Goal: Complete application form

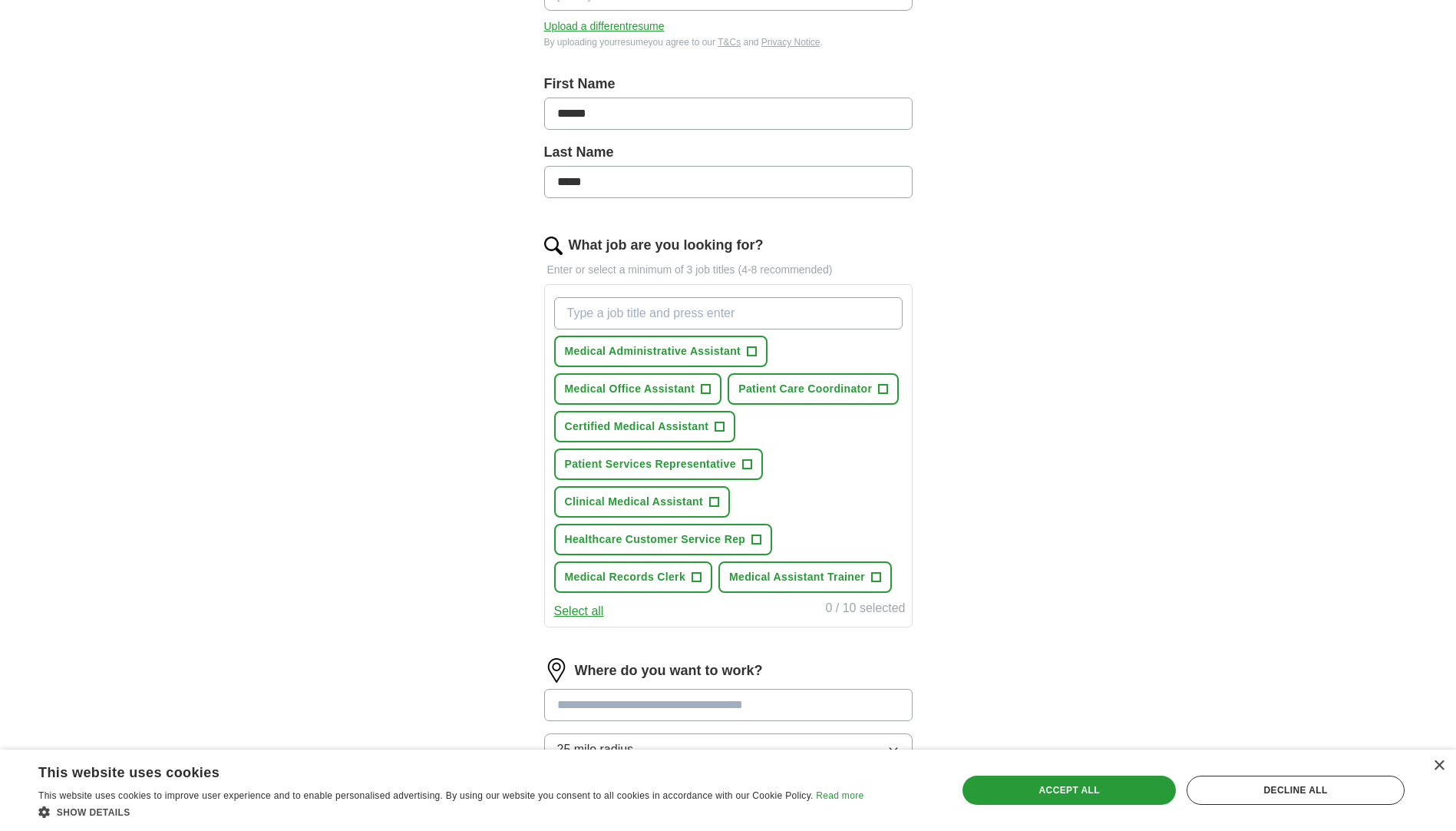
scroll to position [307, 0]
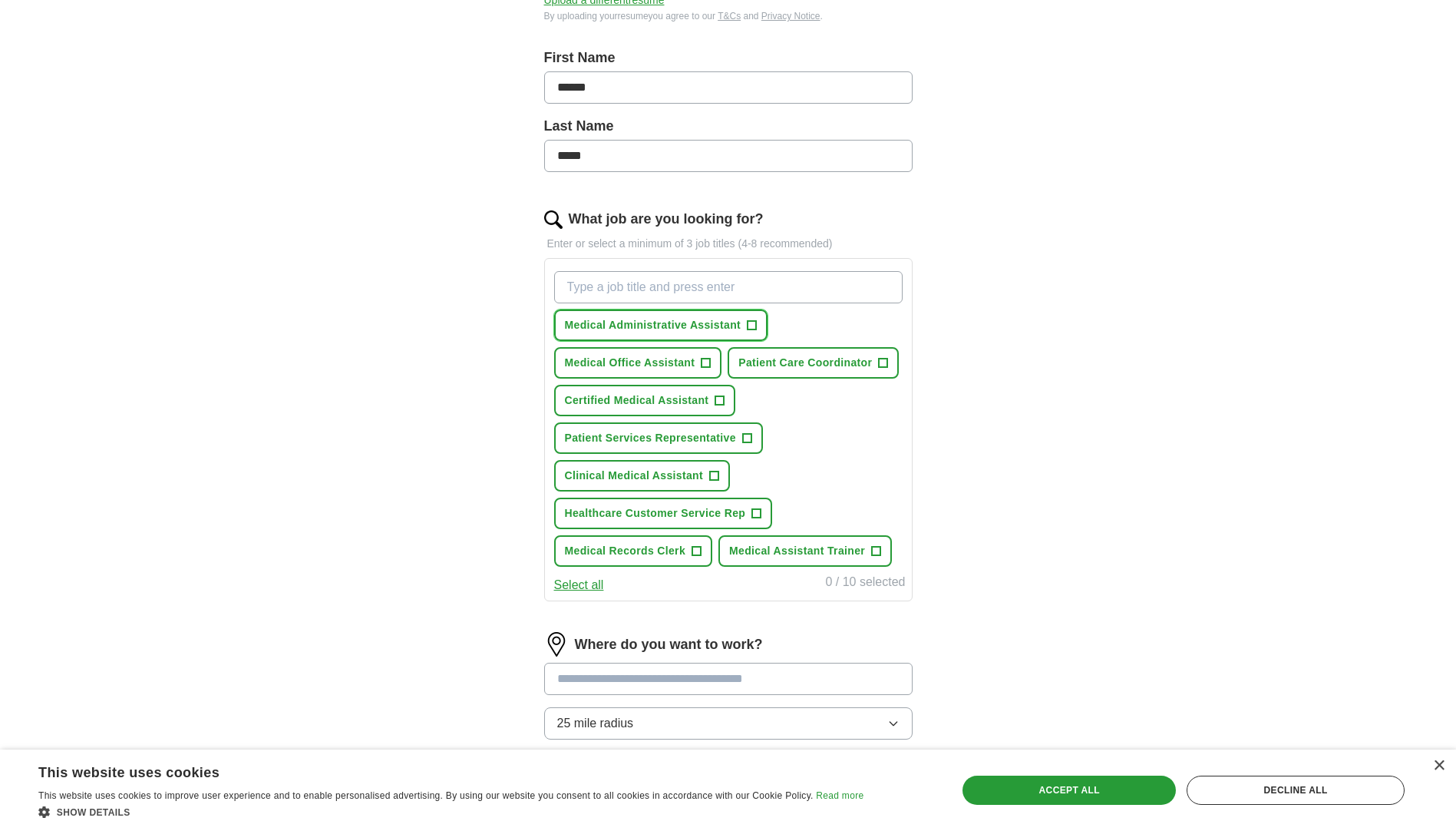
click at [749, 325] on span "+" at bounding box center [752, 325] width 9 height 12
click at [722, 399] on span "+" at bounding box center [720, 400] width 9 height 12
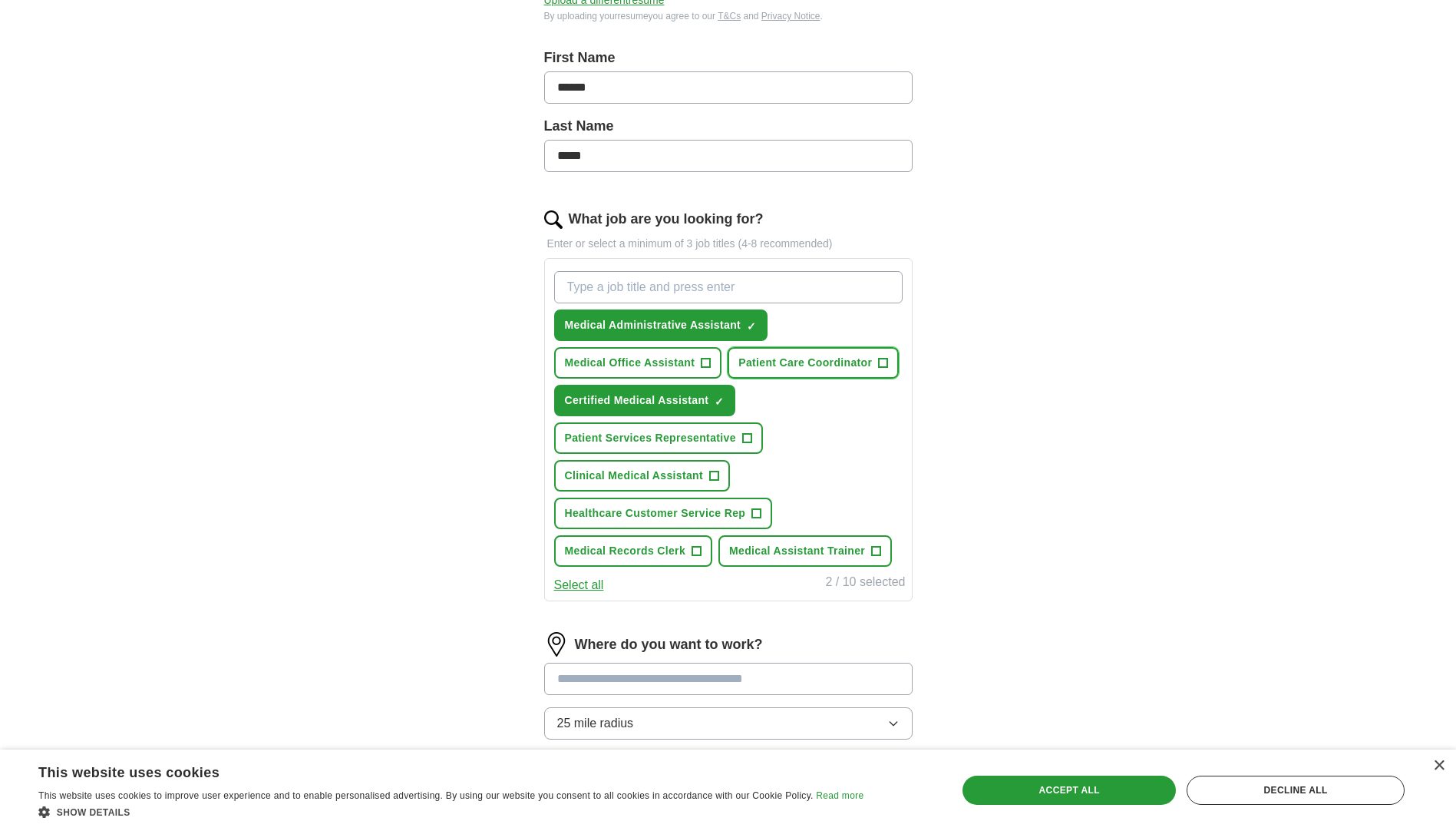
click at [882, 362] on span "+" at bounding box center [883, 363] width 9 height 12
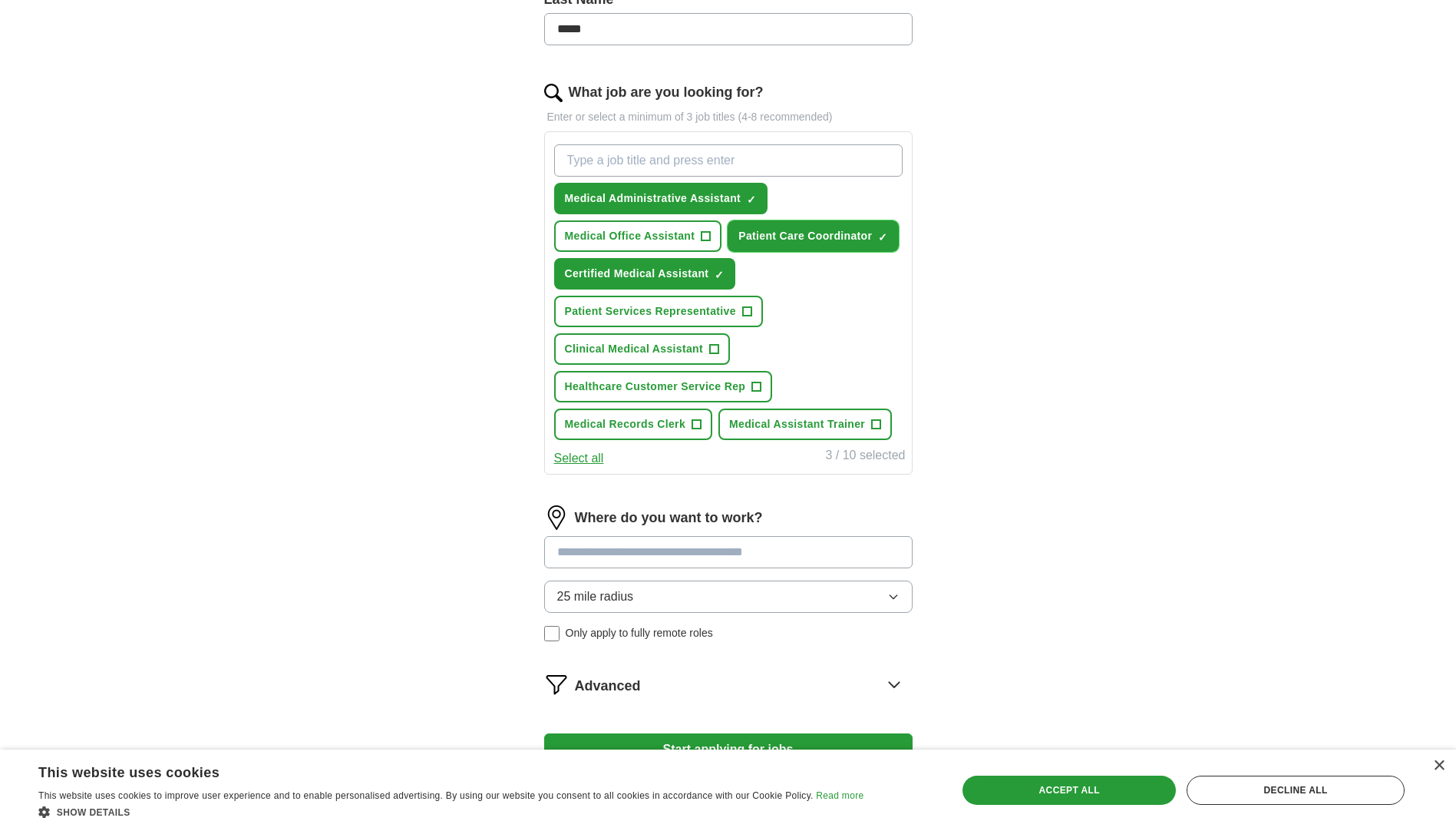
scroll to position [460, 0]
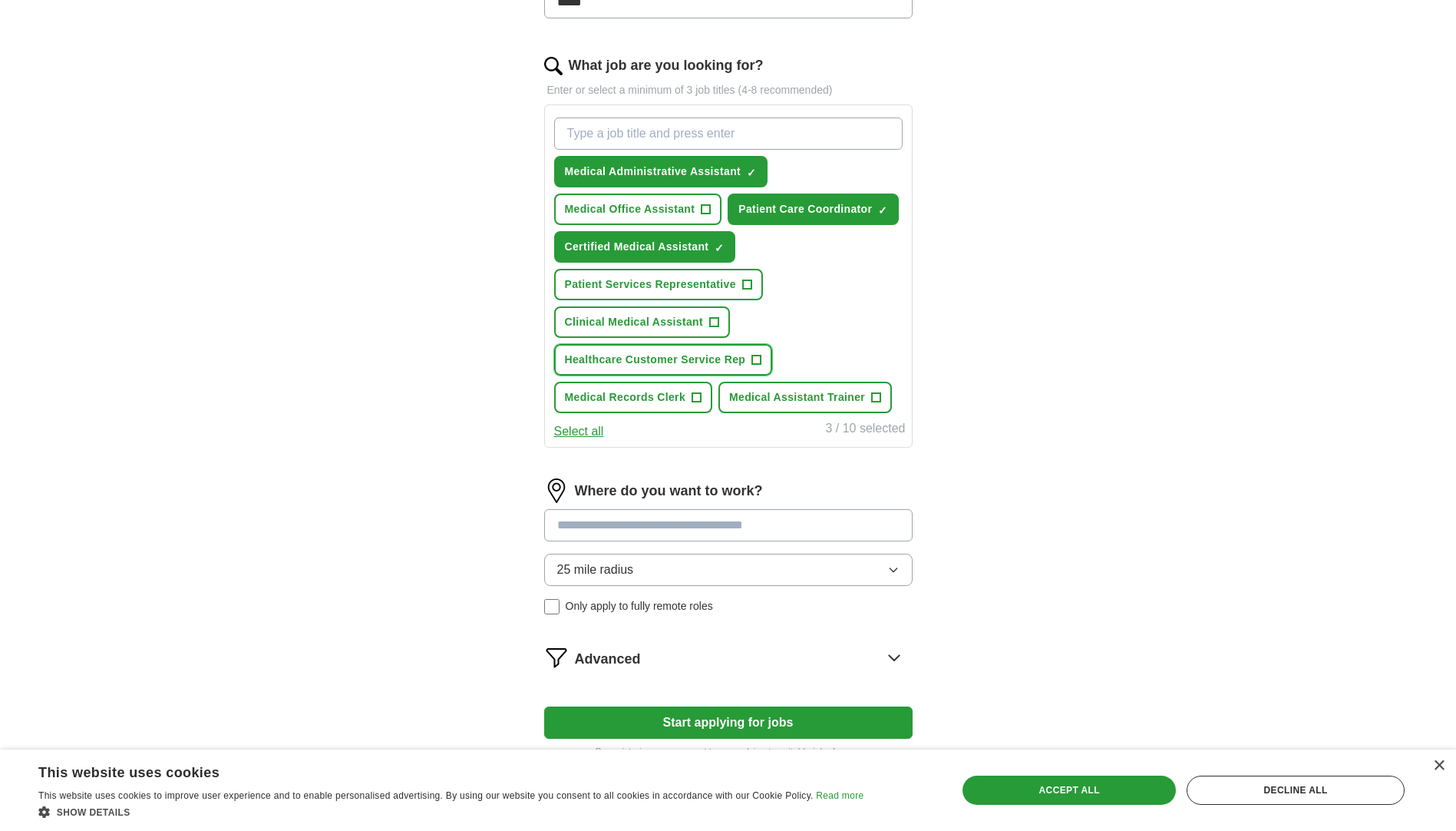
click at [754, 354] on span "+" at bounding box center [757, 359] width 9 height 12
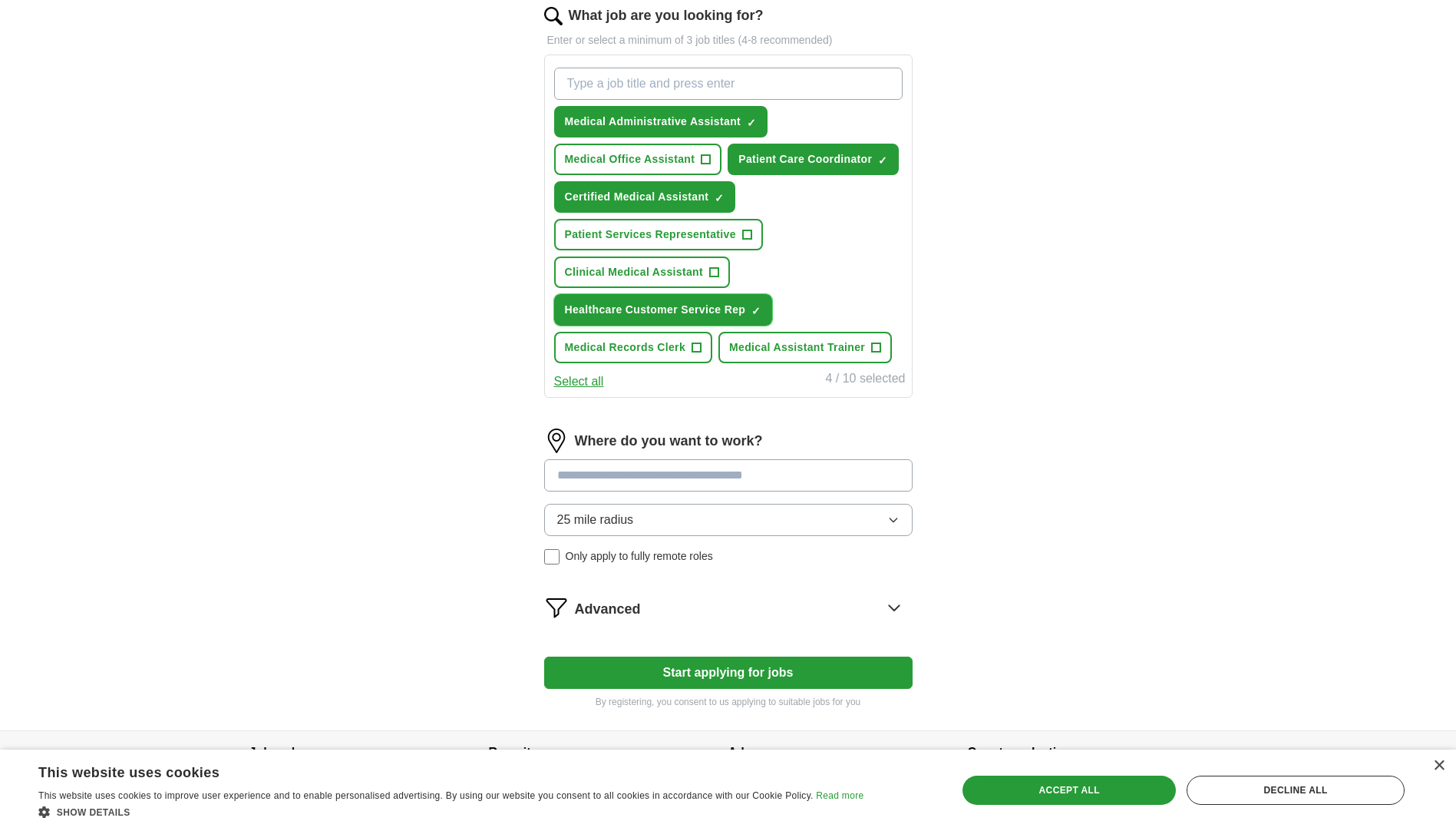
scroll to position [537, 0]
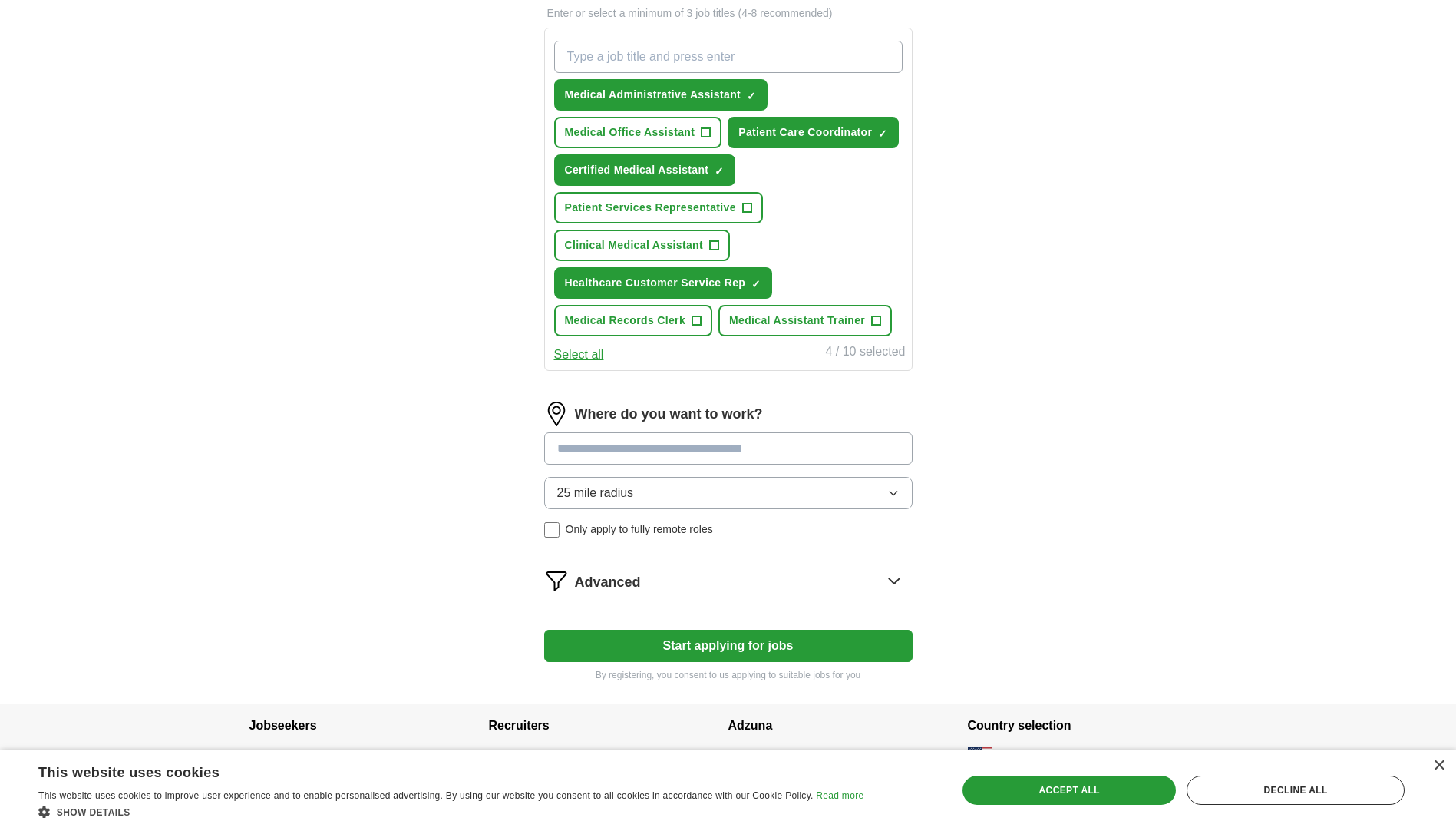
click at [677, 446] on input at bounding box center [728, 448] width 368 height 32
click at [727, 644] on form "Select a resume Resume.pdf [DATE] 15:48 Upload a different resume By uploading …" at bounding box center [728, 177] width 368 height 1010
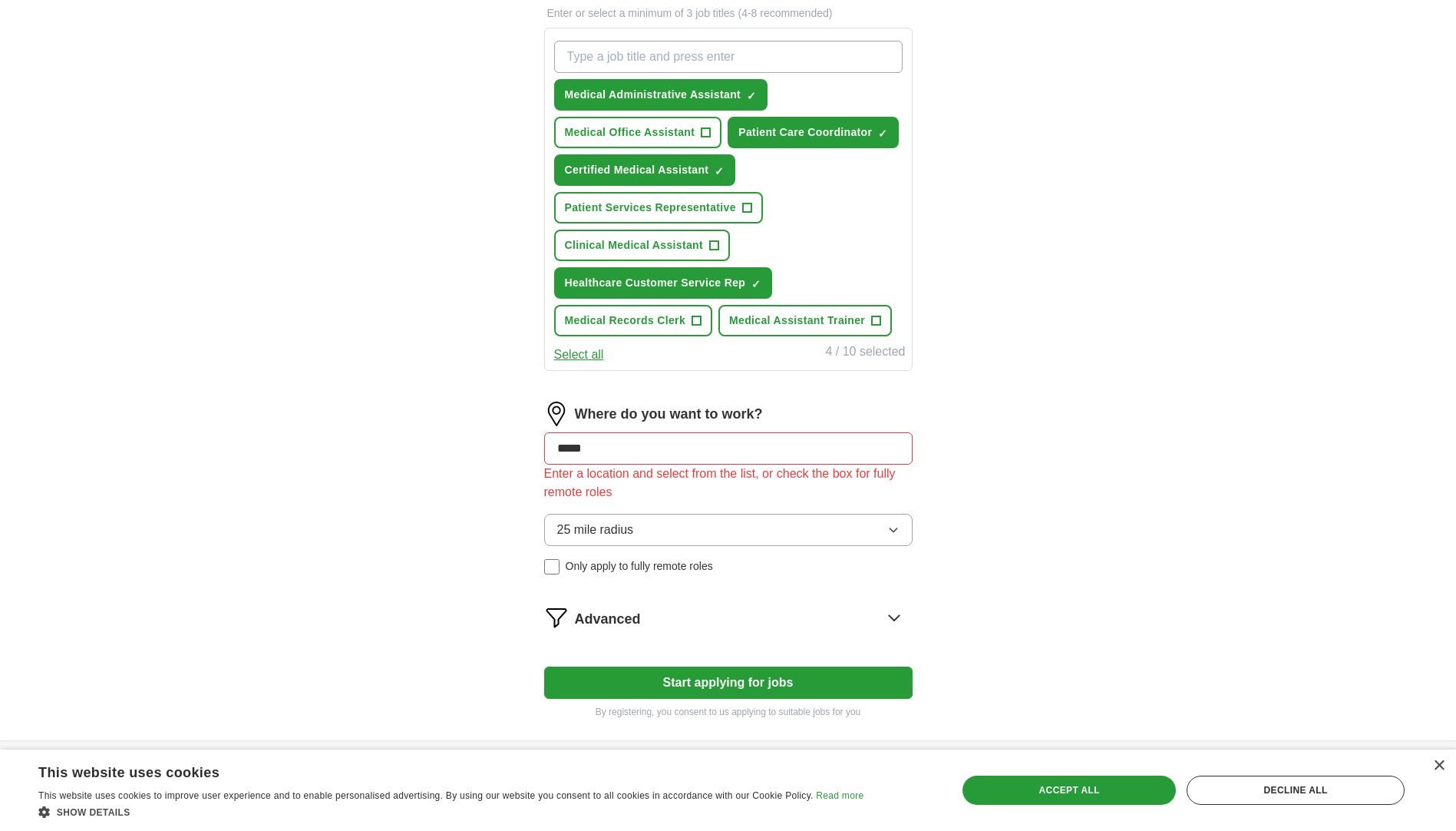
click at [640, 442] on input "*****" at bounding box center [728, 448] width 368 height 32
type input "*"
click at [782, 675] on button "Start applying for jobs" at bounding box center [728, 683] width 368 height 32
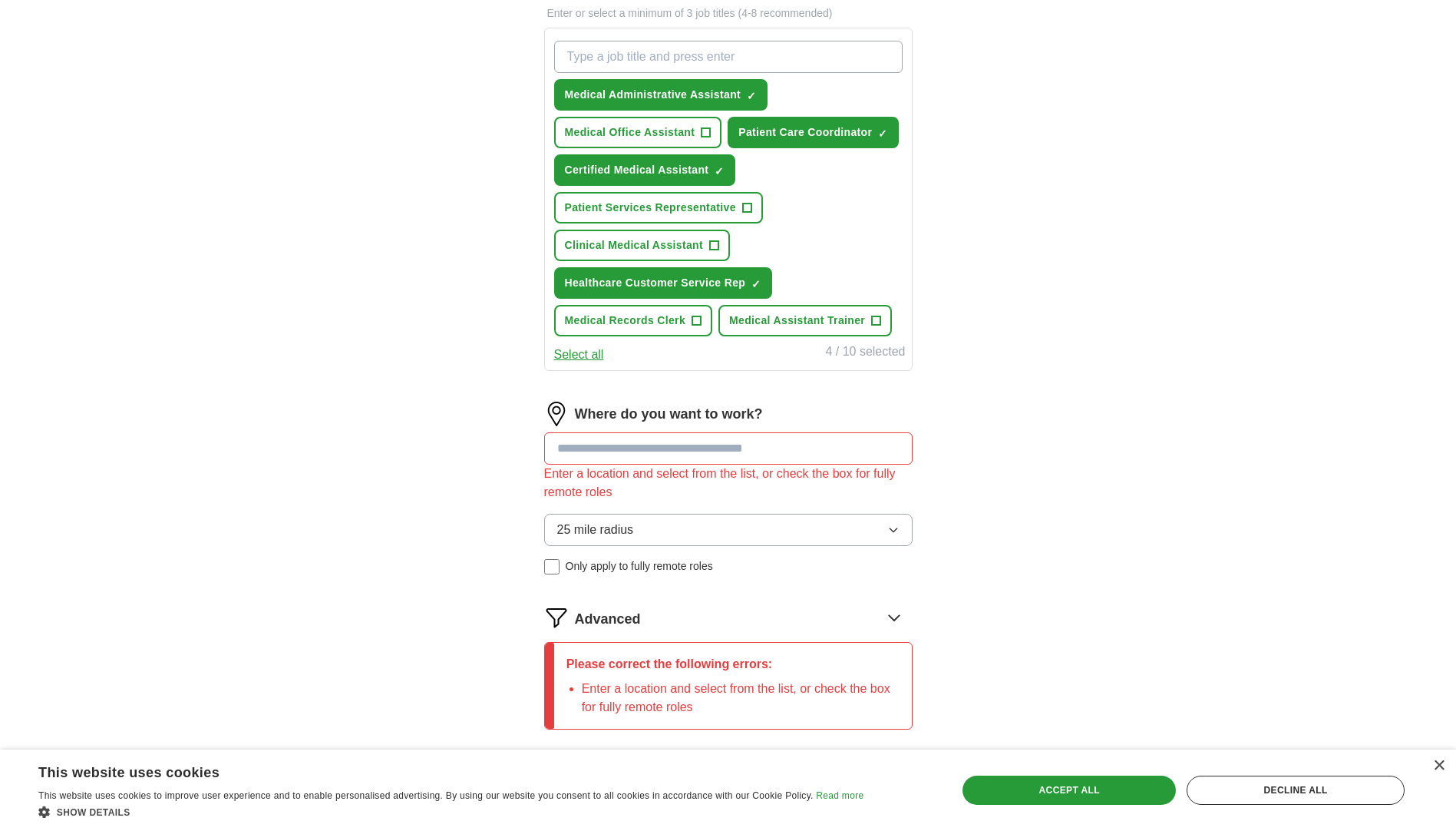
click at [647, 458] on input at bounding box center [728, 448] width 368 height 32
type input "*****"
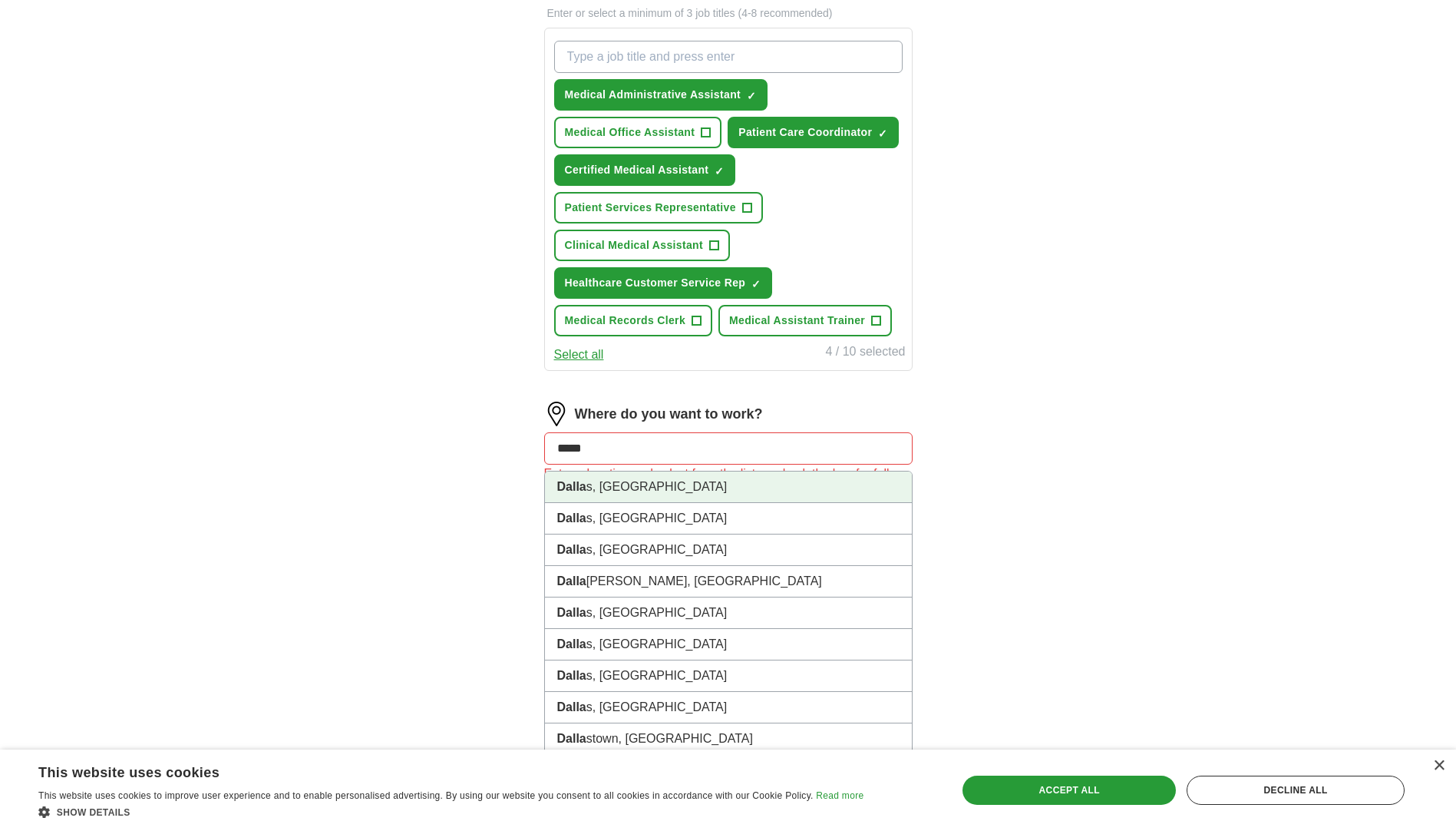
click at [659, 495] on li "Dalla s, [GEOGRAPHIC_DATA]" at bounding box center [728, 487] width 367 height 31
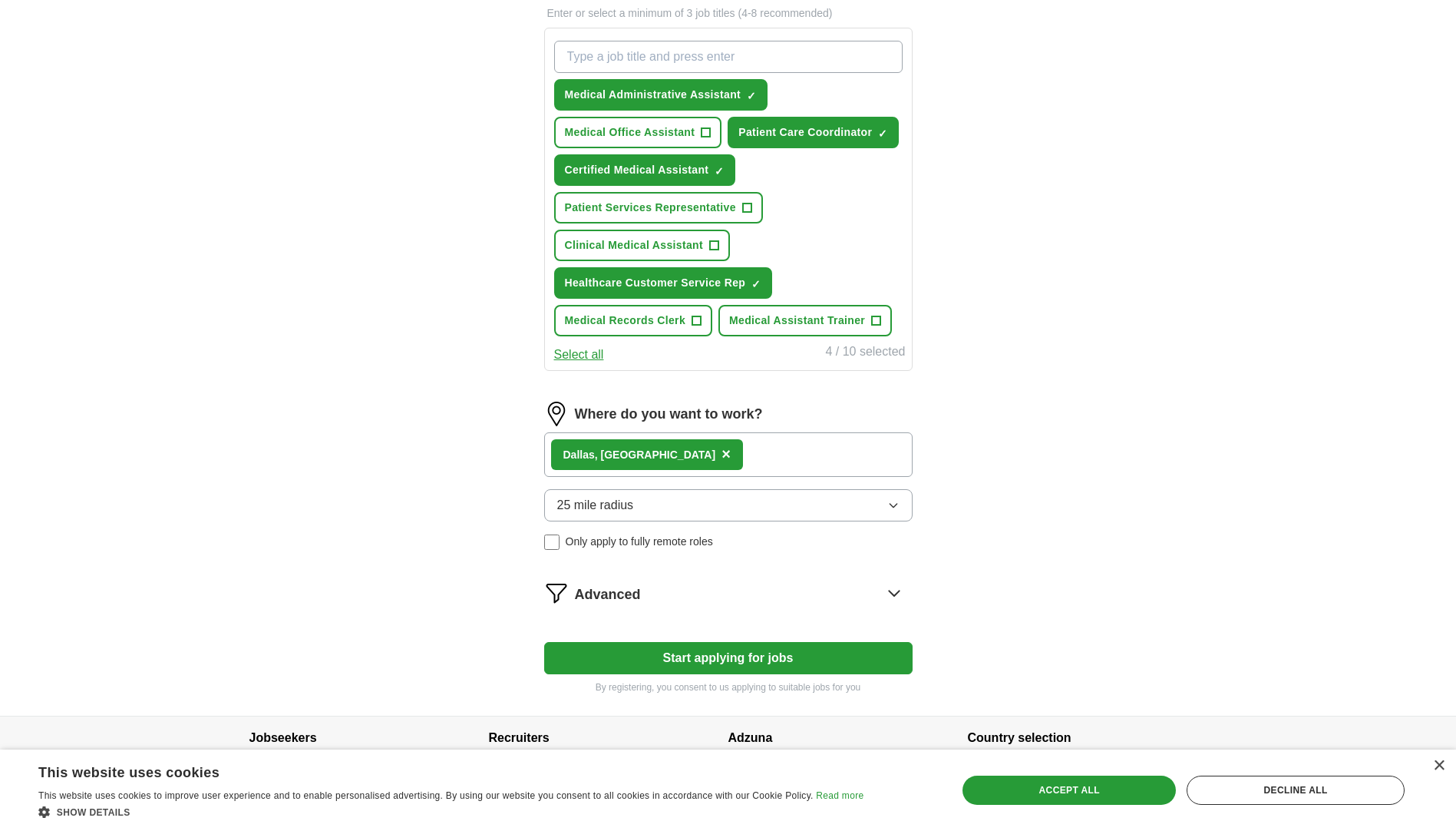
click at [635, 501] on button "25 mile radius" at bounding box center [728, 505] width 368 height 32
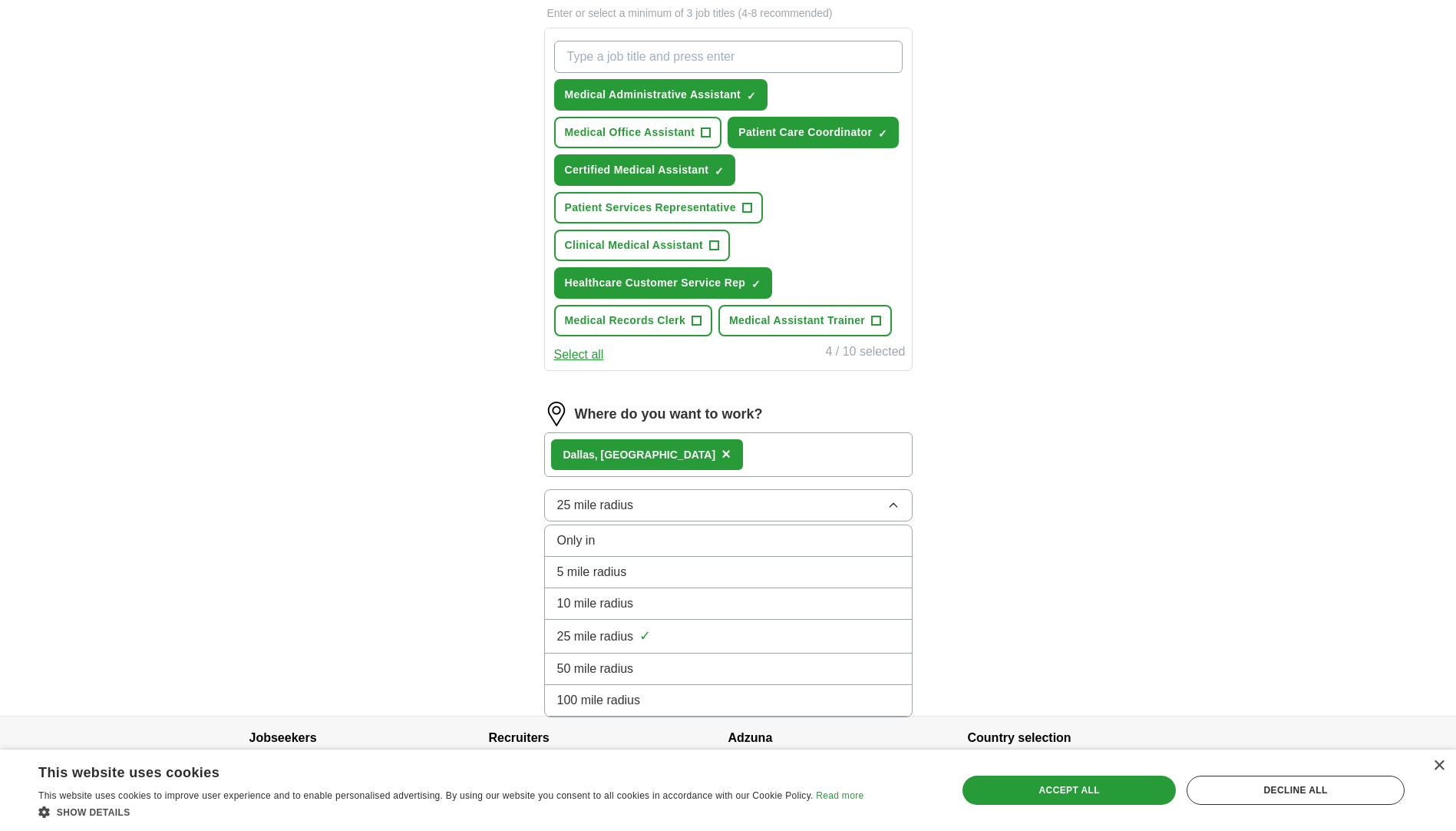
click at [450, 606] on div "ApplyIQ Let ApplyIQ do the hard work of searching and applying for jobs. Just t…" at bounding box center [728, 113] width 983 height 1206
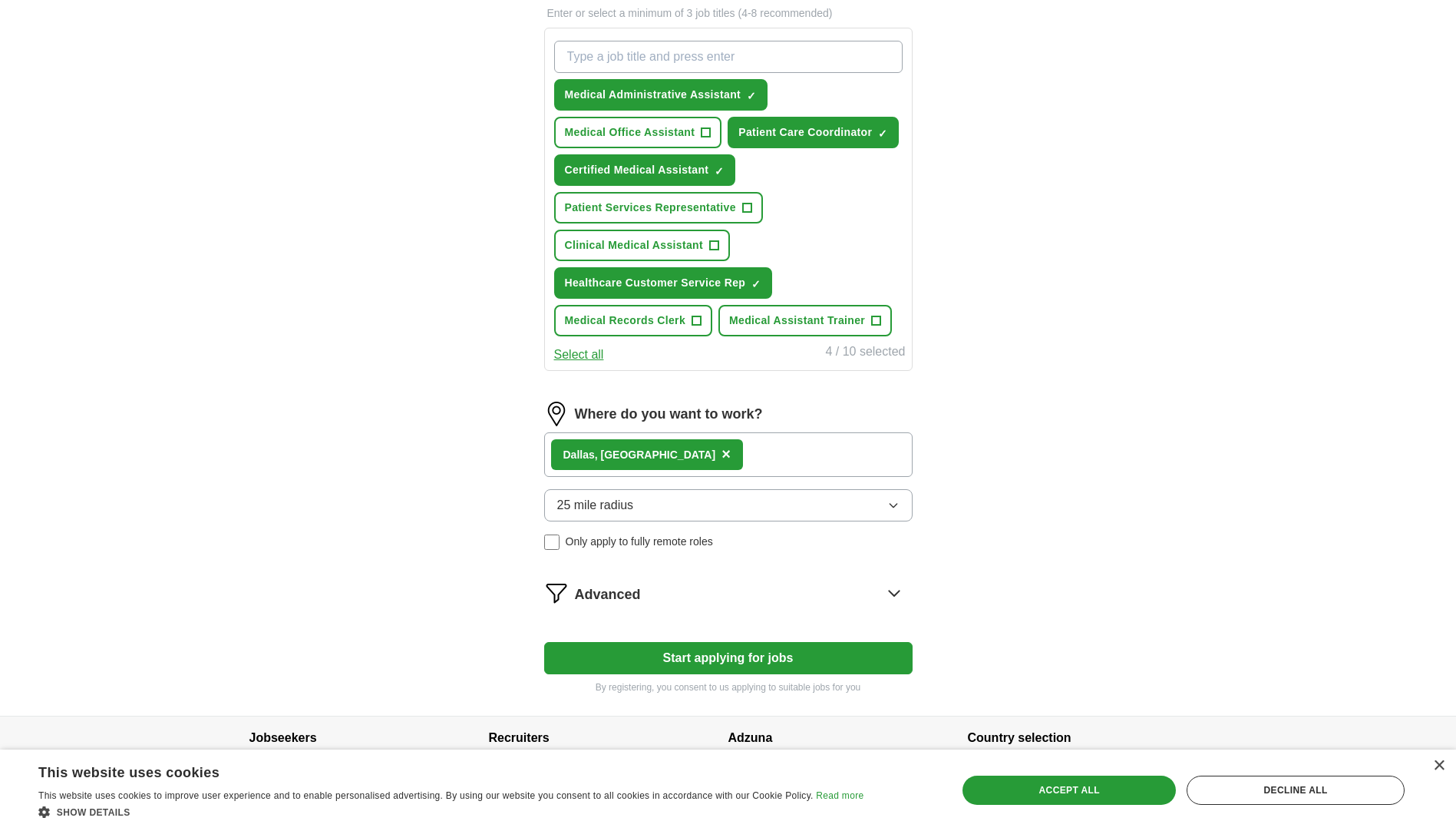
click at [721, 642] on button "Start applying for jobs" at bounding box center [728, 658] width 368 height 32
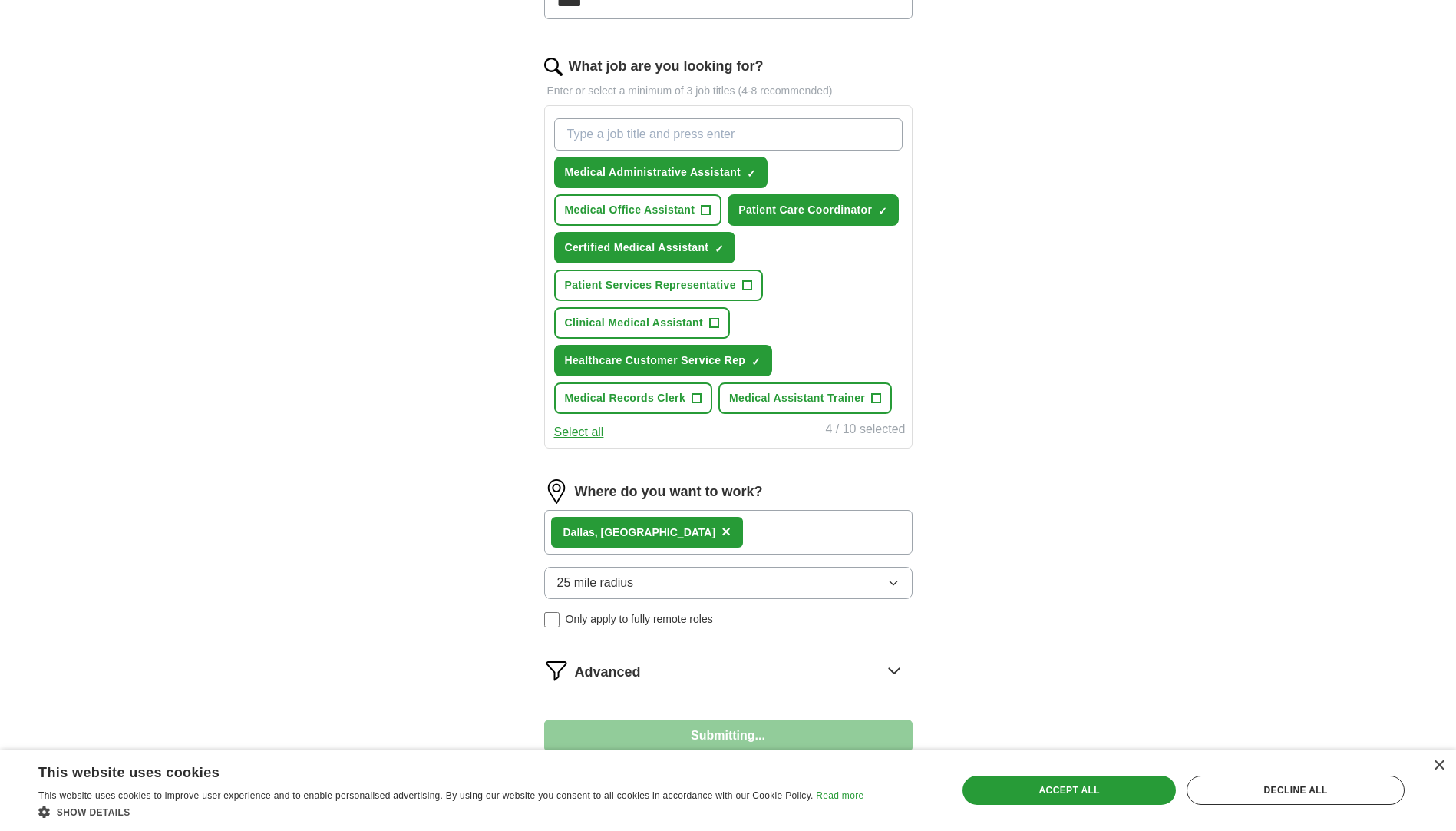
select select "**"
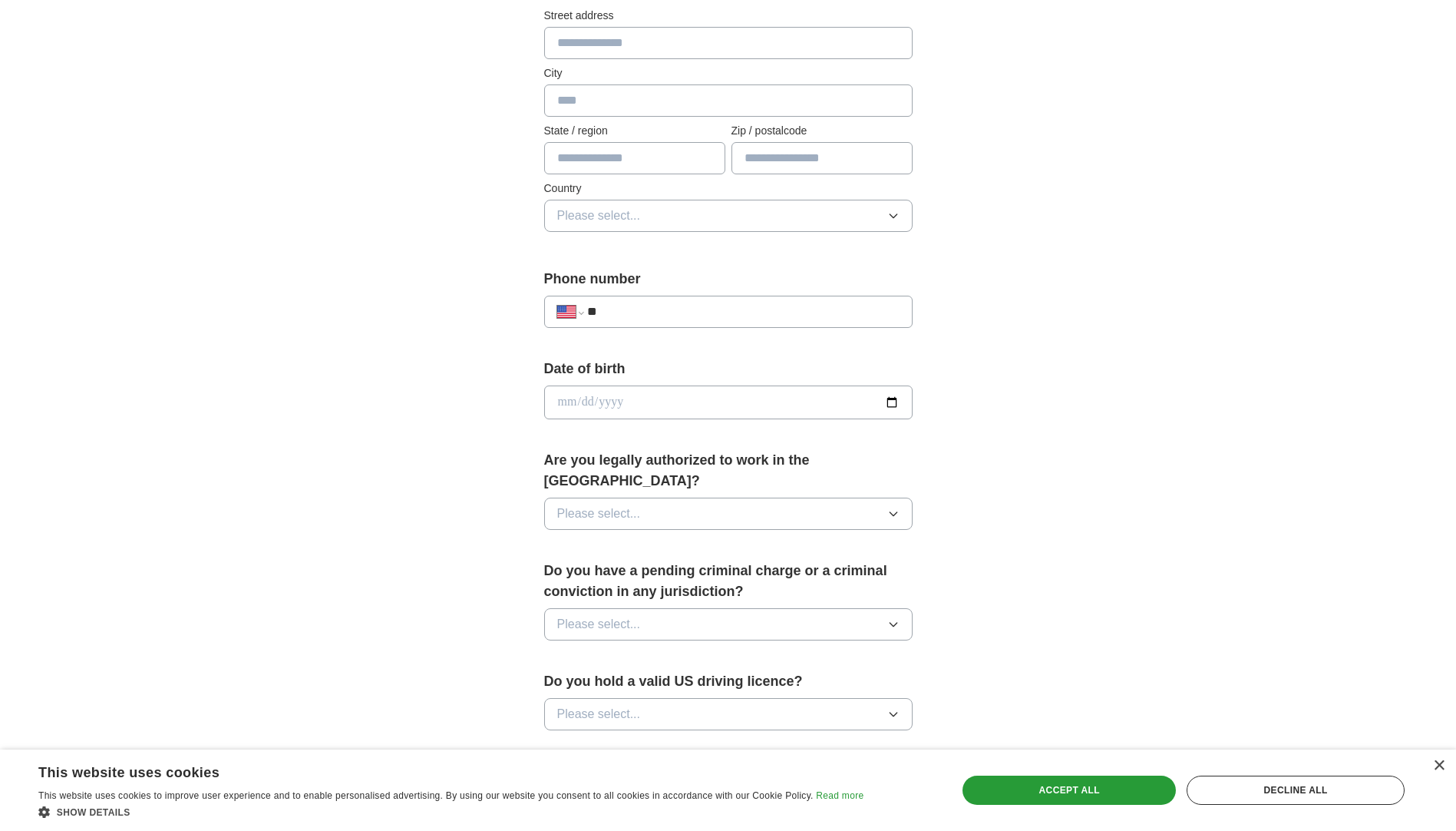
scroll to position [384, 0]
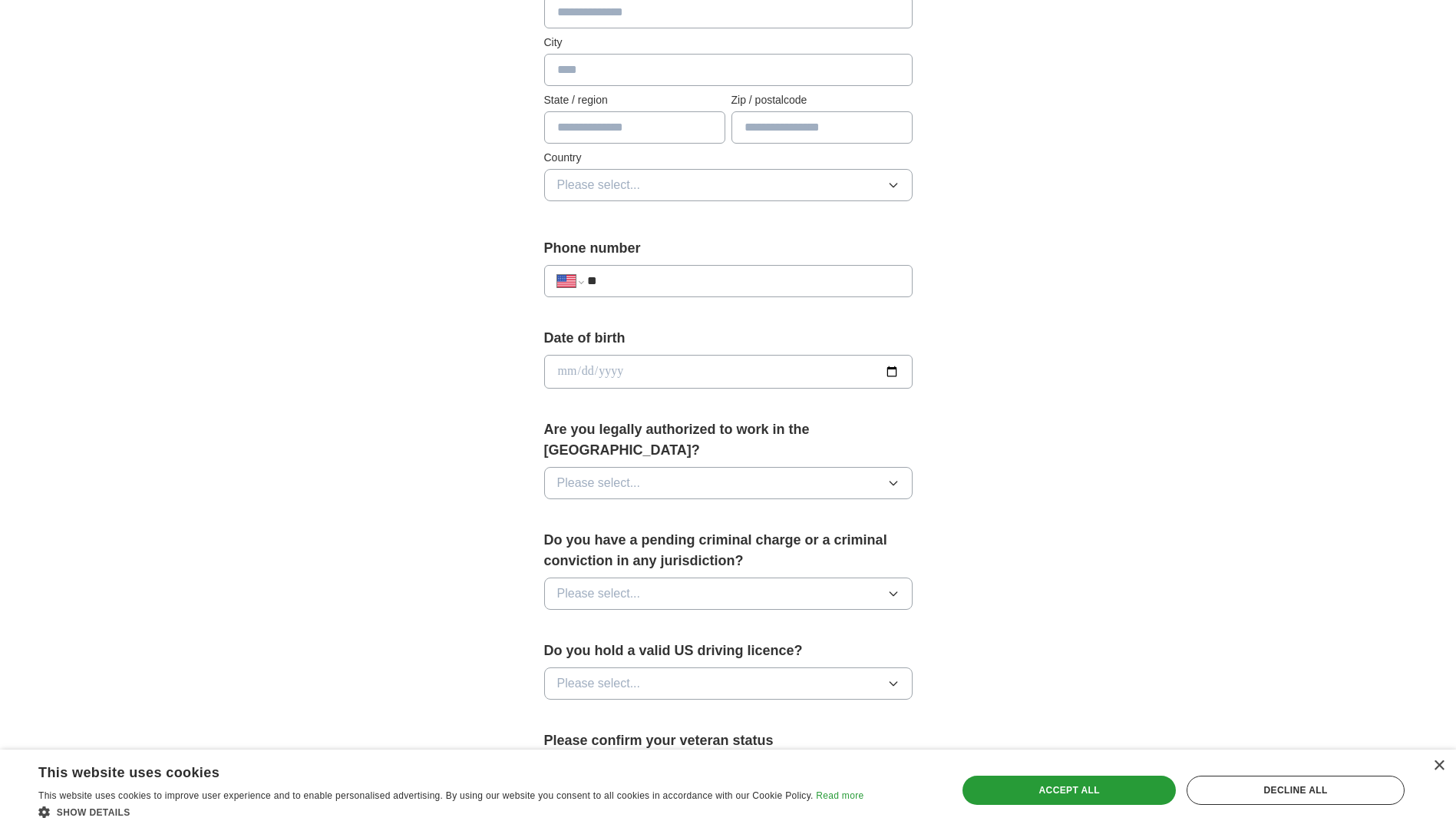
click at [628, 280] on input "**" at bounding box center [743, 280] width 312 height 18
type input "**********"
click at [614, 474] on span "Please select..." at bounding box center [599, 482] width 84 height 18
click at [615, 509] on div "Yes" at bounding box center [728, 517] width 342 height 18
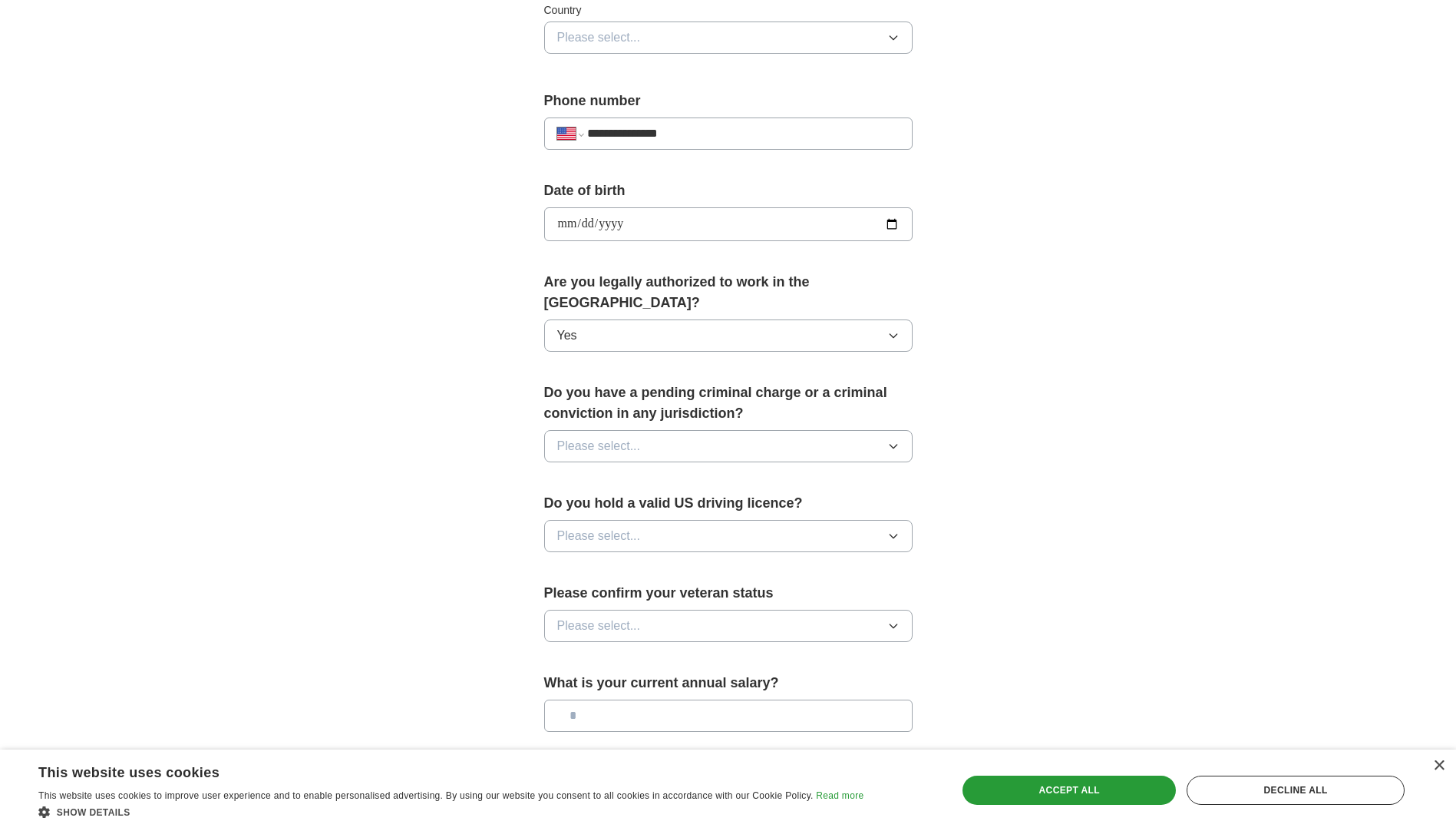
scroll to position [537, 0]
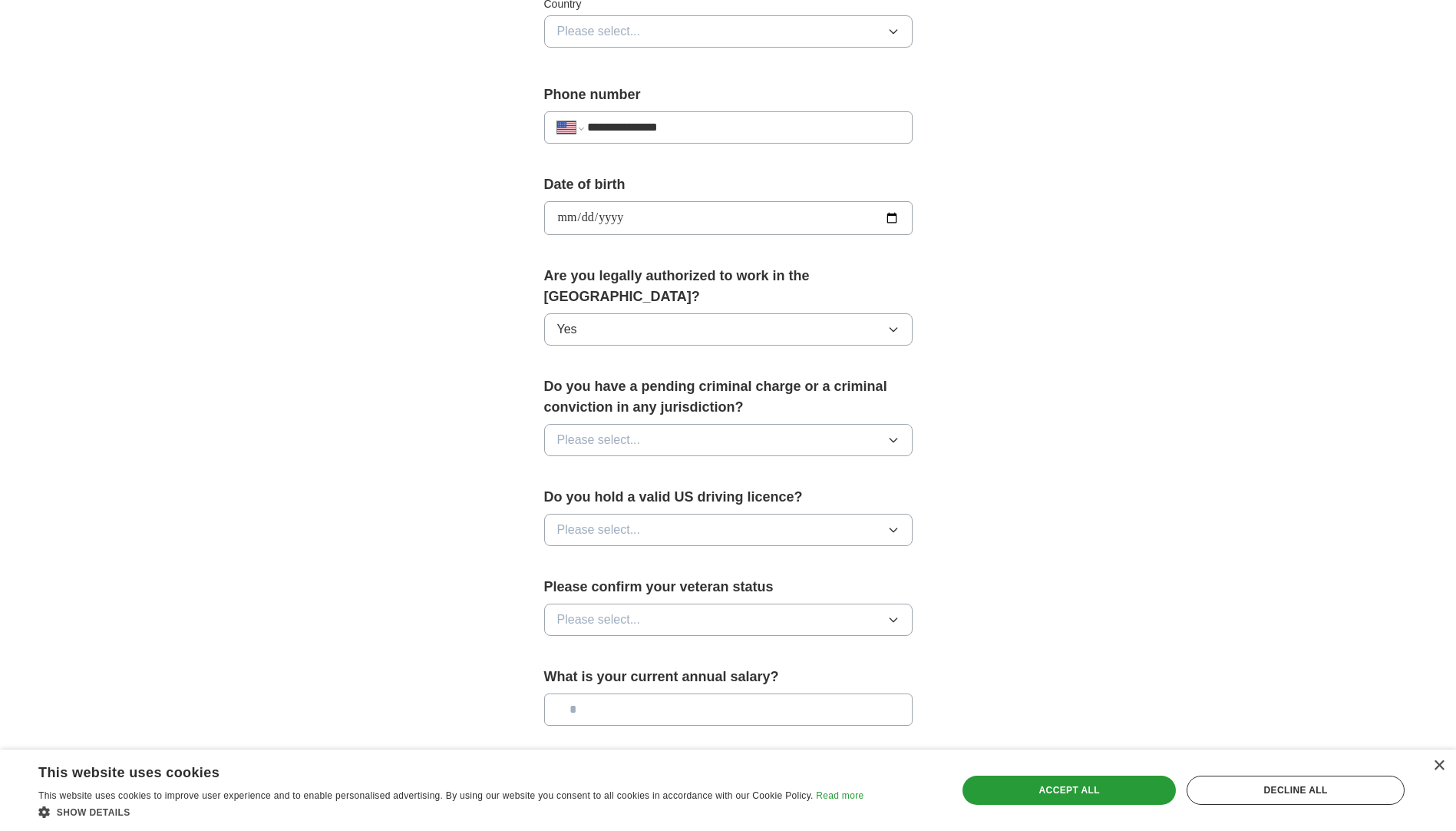
click at [697, 424] on button "Please select..." at bounding box center [728, 440] width 368 height 32
click at [627, 497] on div "No" at bounding box center [728, 506] width 342 height 18
click at [647, 513] on button "Please select..." at bounding box center [728, 529] width 368 height 32
click at [663, 556] on div "Yes" at bounding box center [728, 564] width 342 height 18
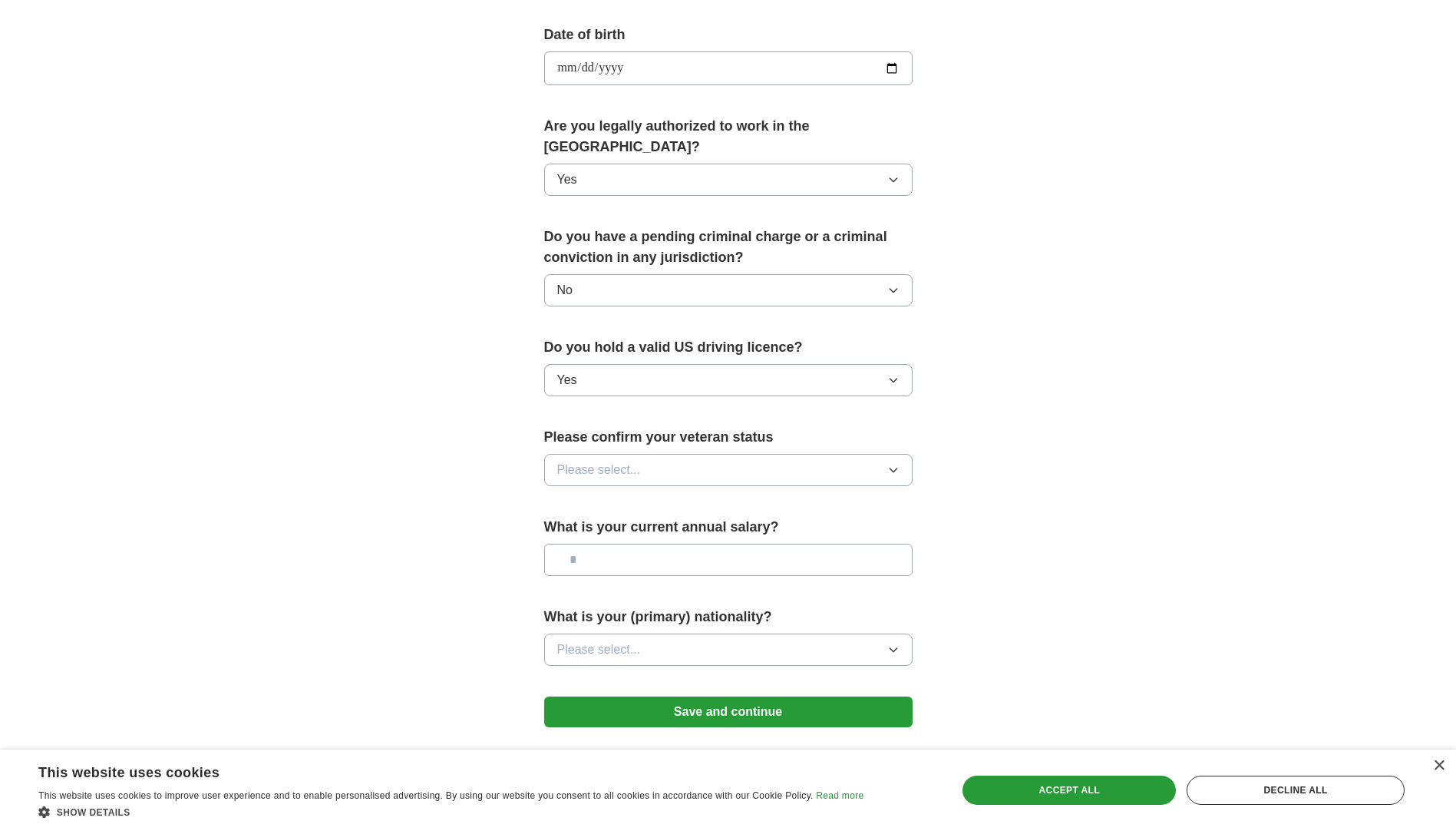
scroll to position [691, 0]
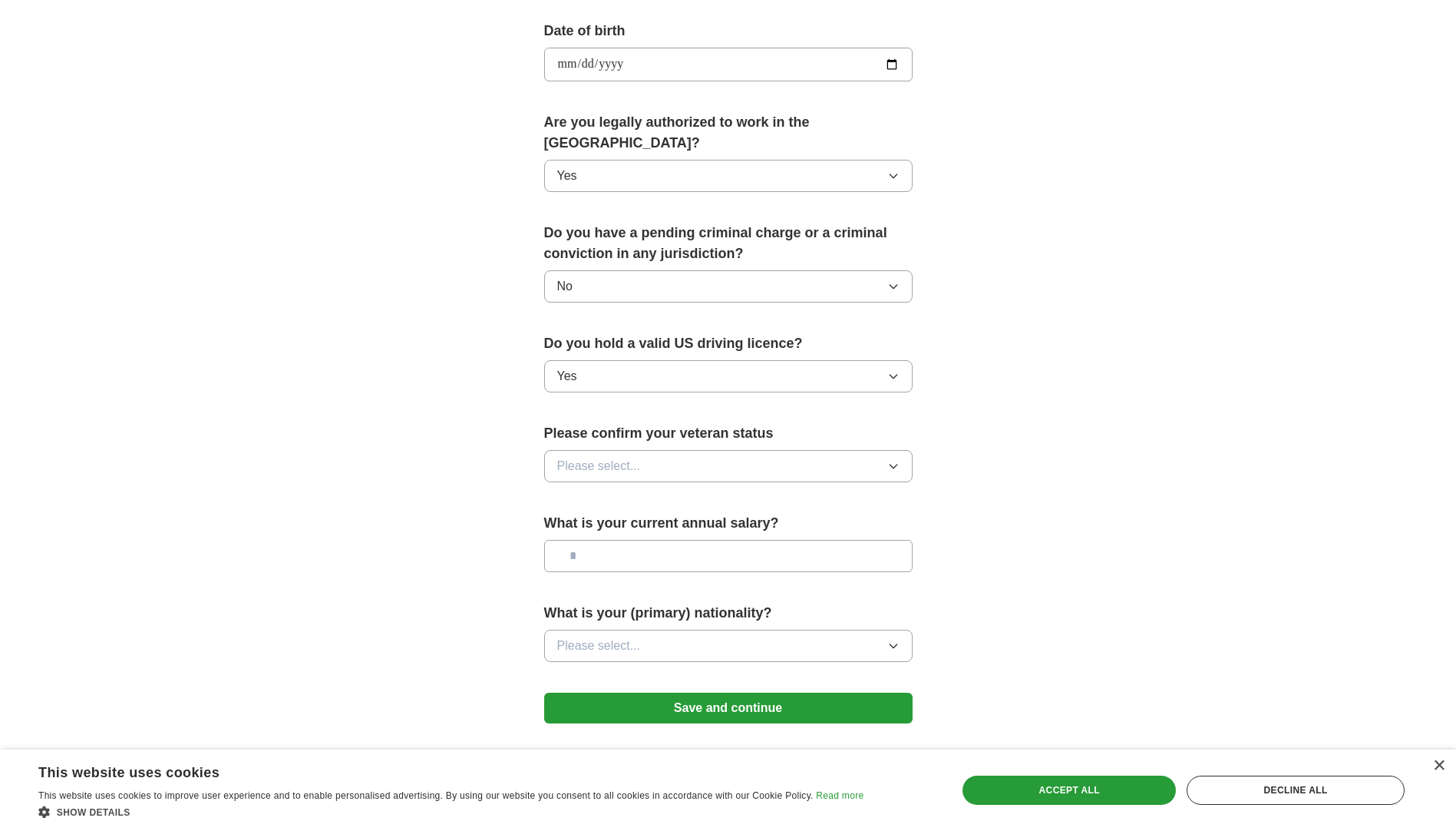
click at [648, 450] on button "Please select..." at bounding box center [728, 466] width 368 height 32
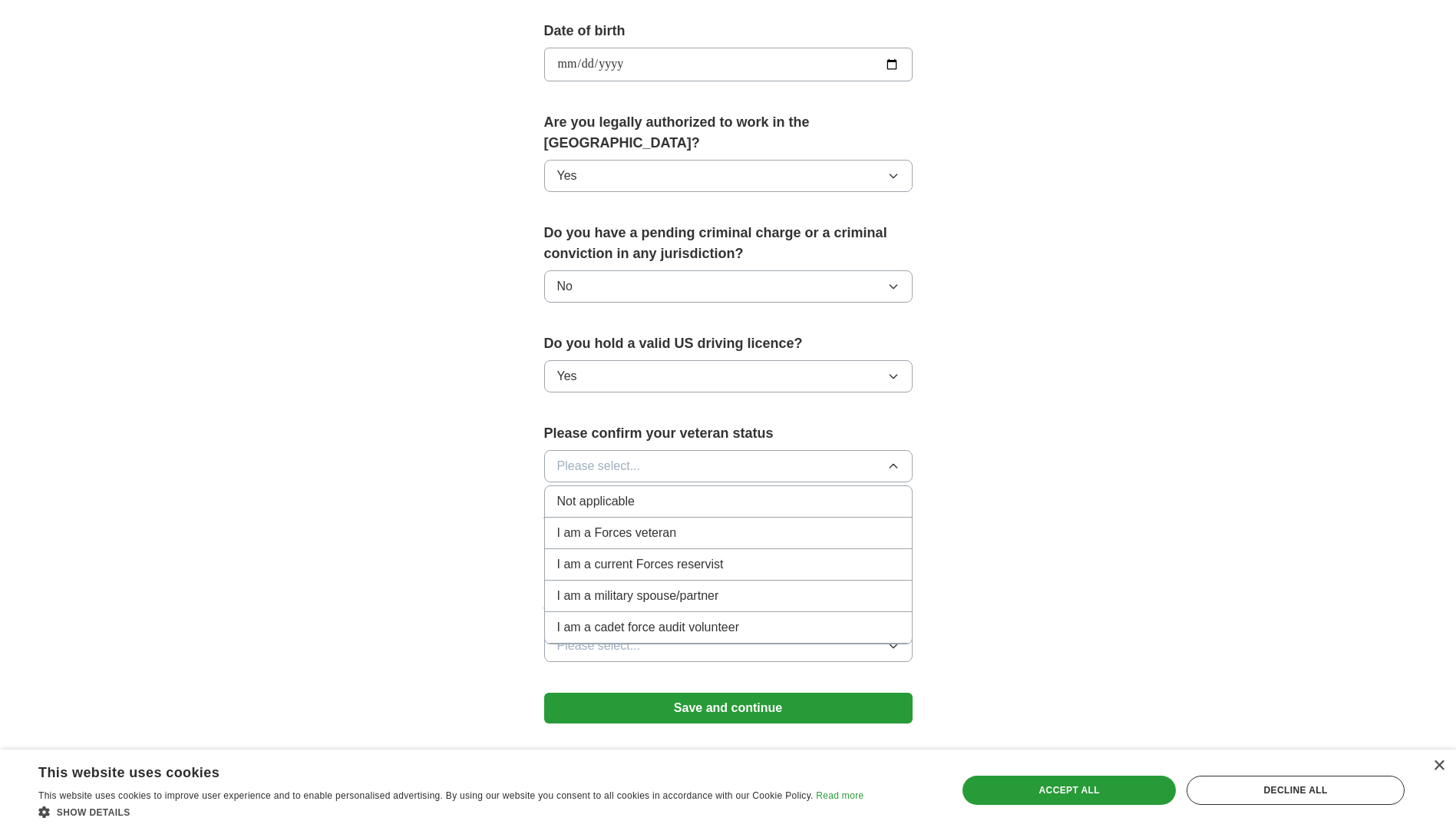
click at [602, 492] on li "Not applicable" at bounding box center [728, 501] width 367 height 31
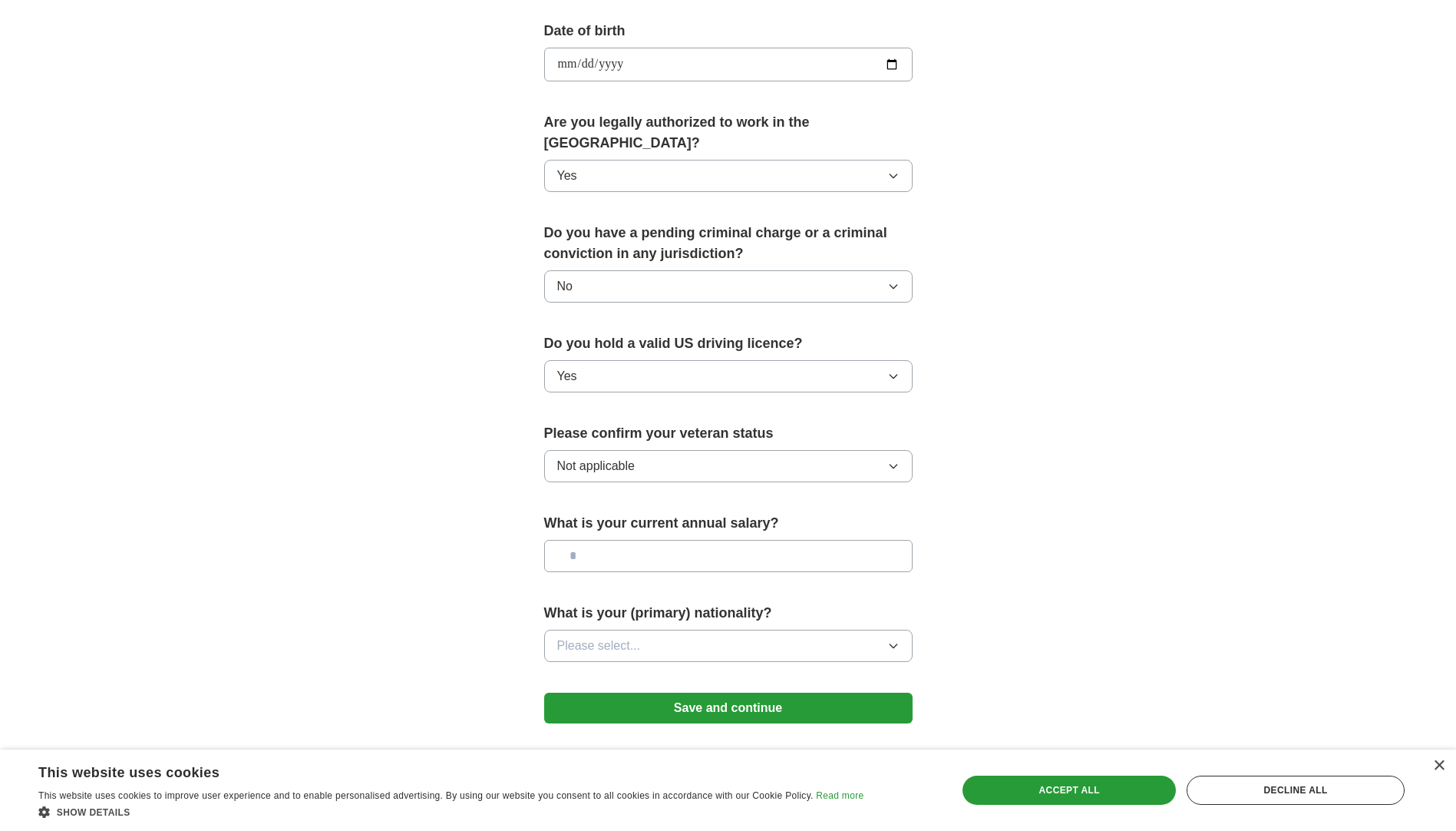
click at [622, 540] on input "text" at bounding box center [728, 556] width 368 height 32
type input "*******"
click at [680, 630] on button "Please select..." at bounding box center [728, 646] width 368 height 32
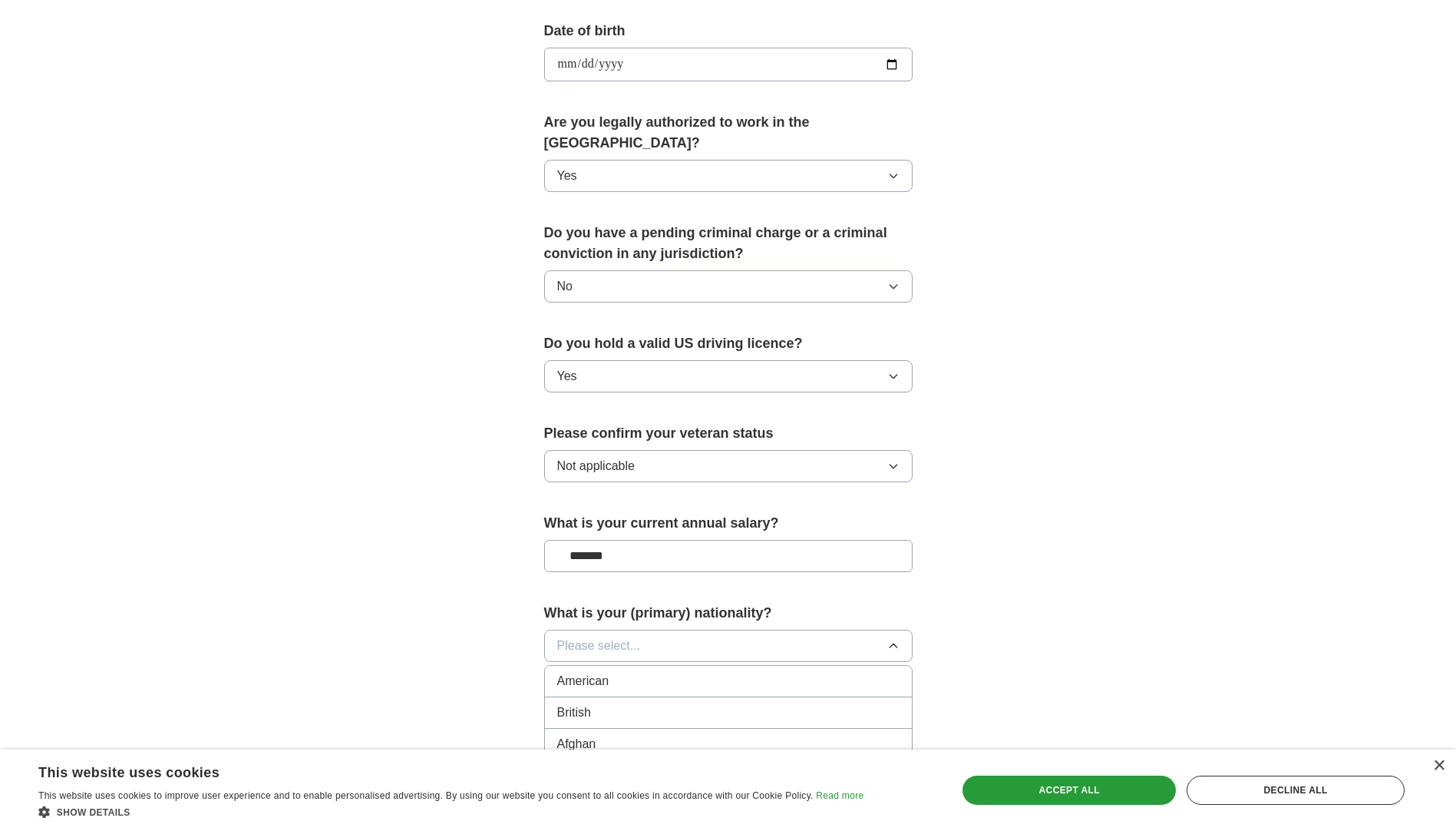
click at [643, 672] on div "American" at bounding box center [728, 681] width 342 height 18
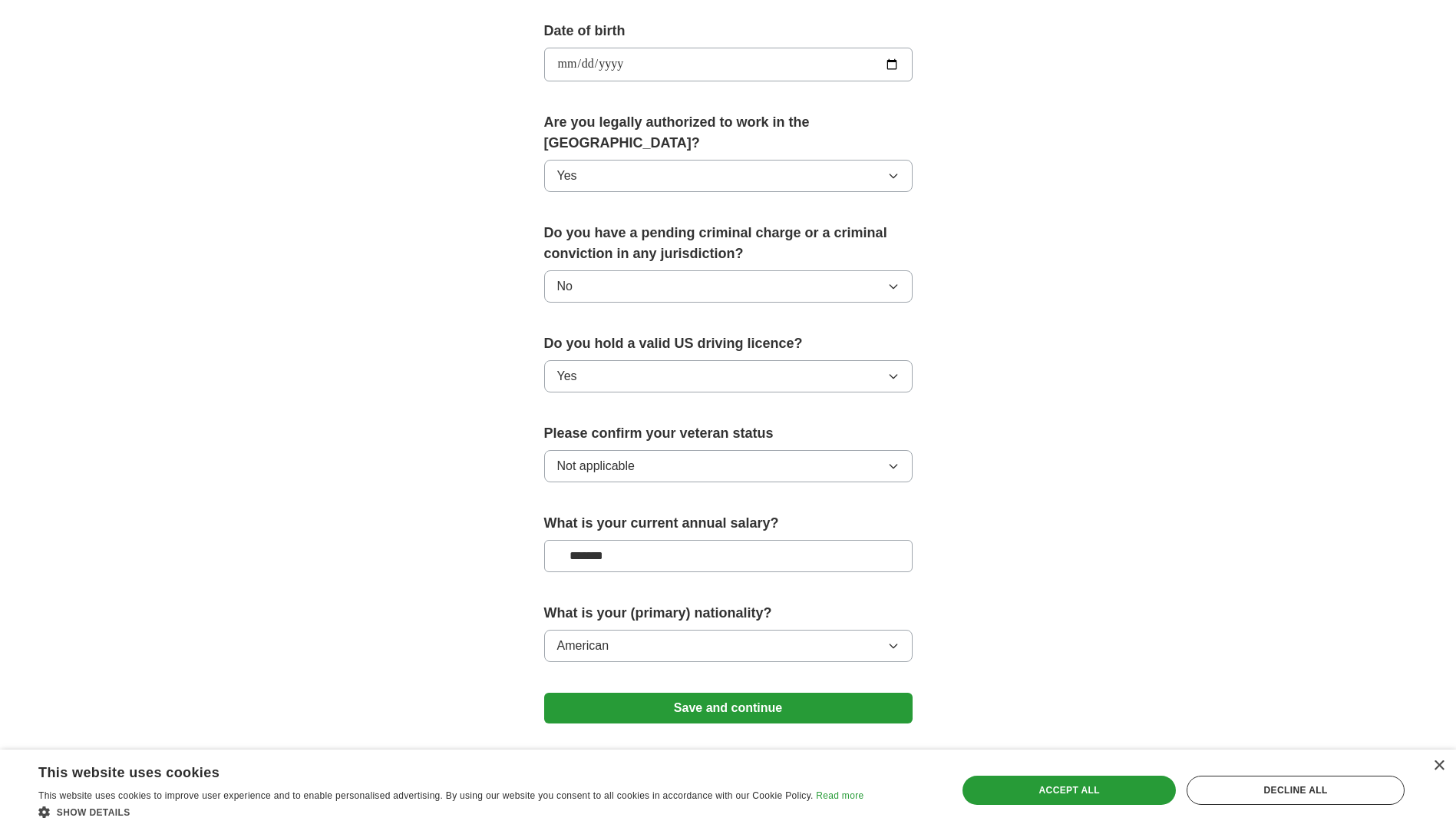
click at [689, 693] on button "Save and continue" at bounding box center [728, 708] width 368 height 30
